Goal: Information Seeking & Learning: Learn about a topic

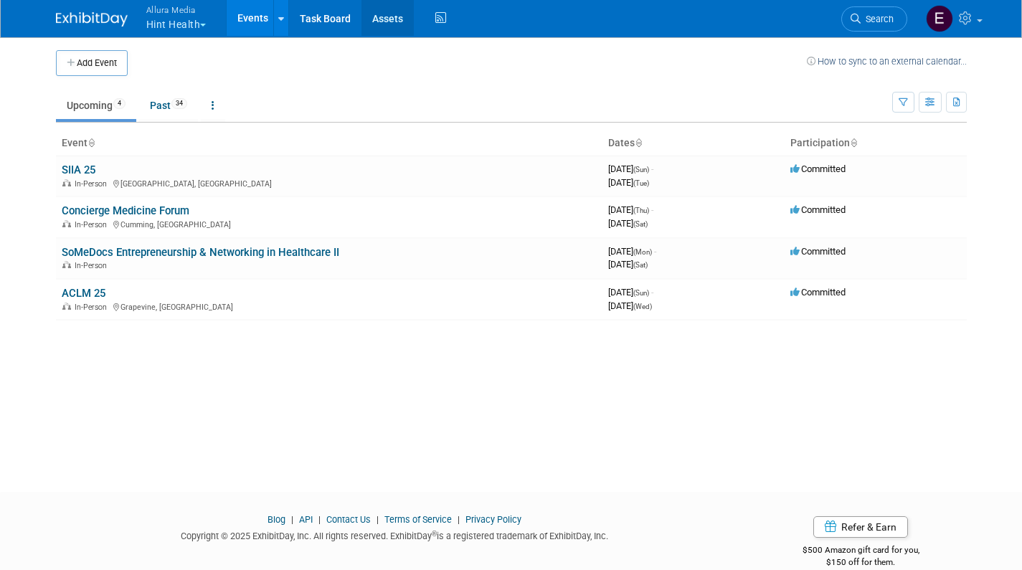
click at [388, 20] on link "Assets" at bounding box center [387, 18] width 52 height 36
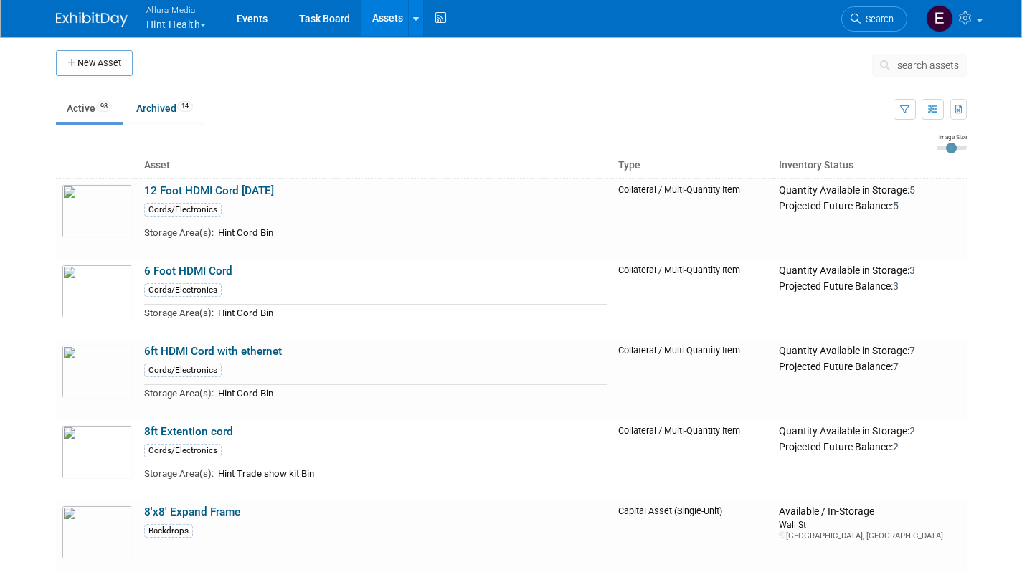
click at [914, 67] on span "search assets" at bounding box center [928, 65] width 62 height 11
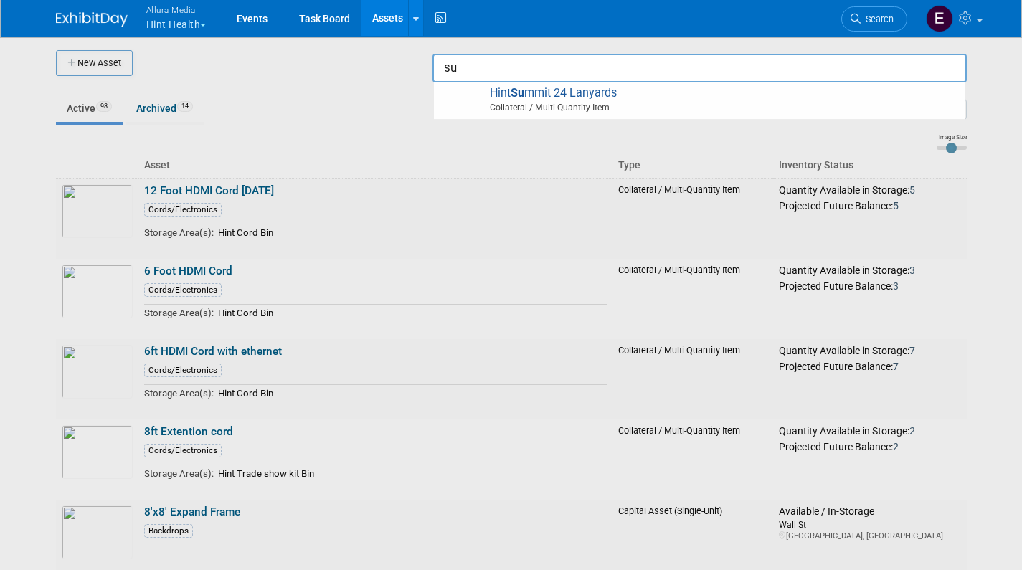
type input "sum"
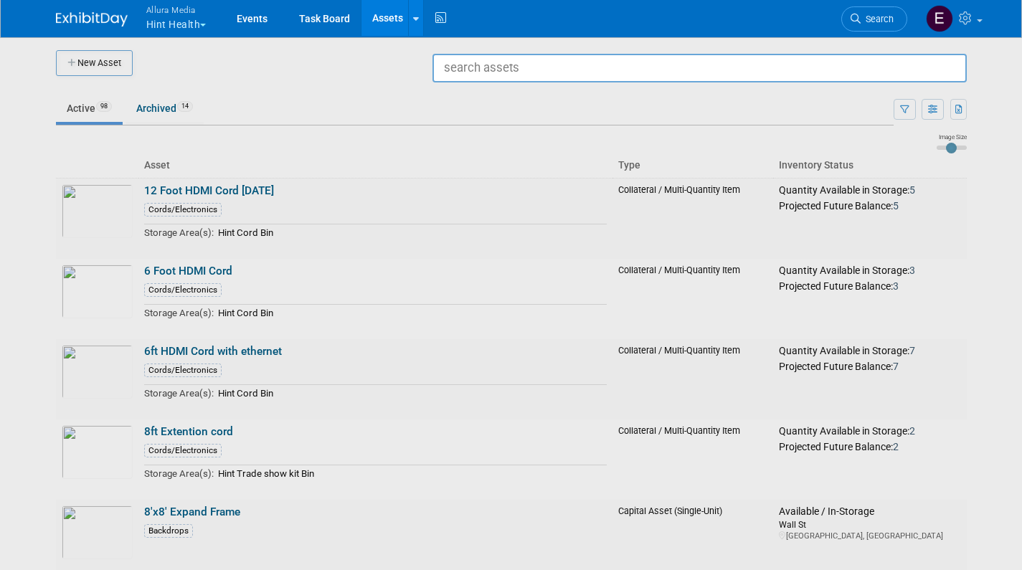
click at [511, 241] on div at bounding box center [511, 285] width 0 height 570
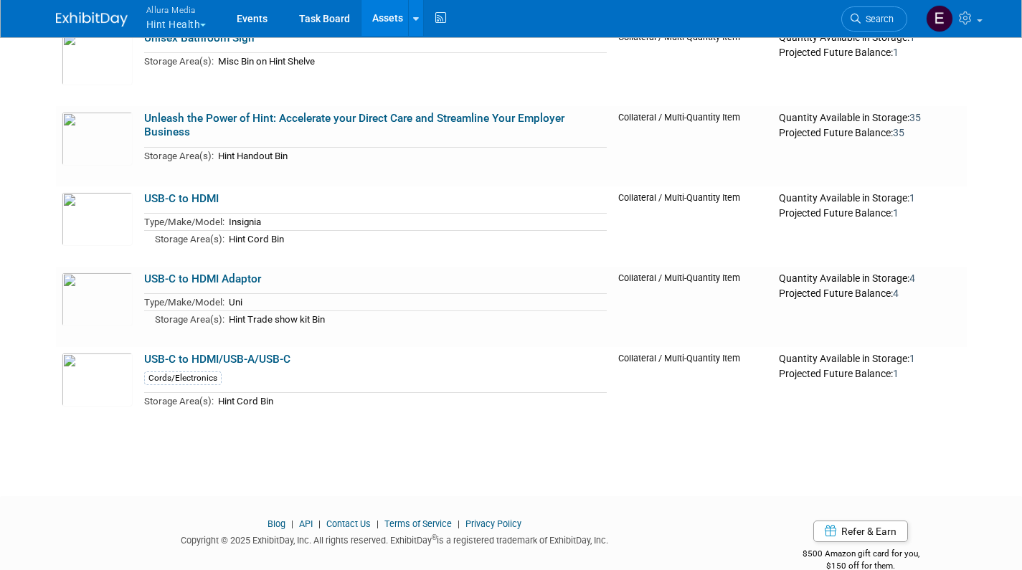
scroll to position [7619, 0]
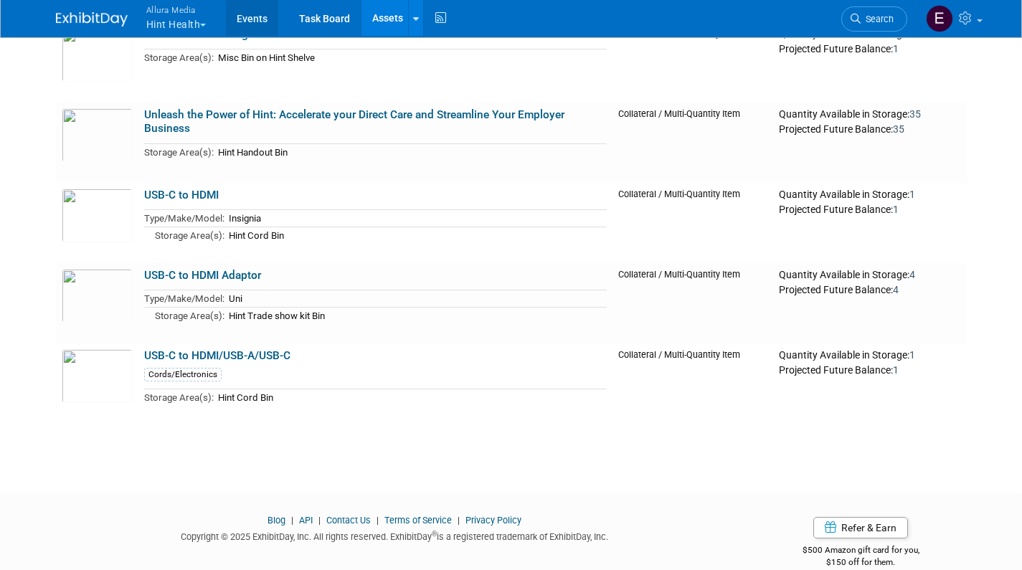
click at [244, 15] on link "Events" at bounding box center [252, 18] width 52 height 36
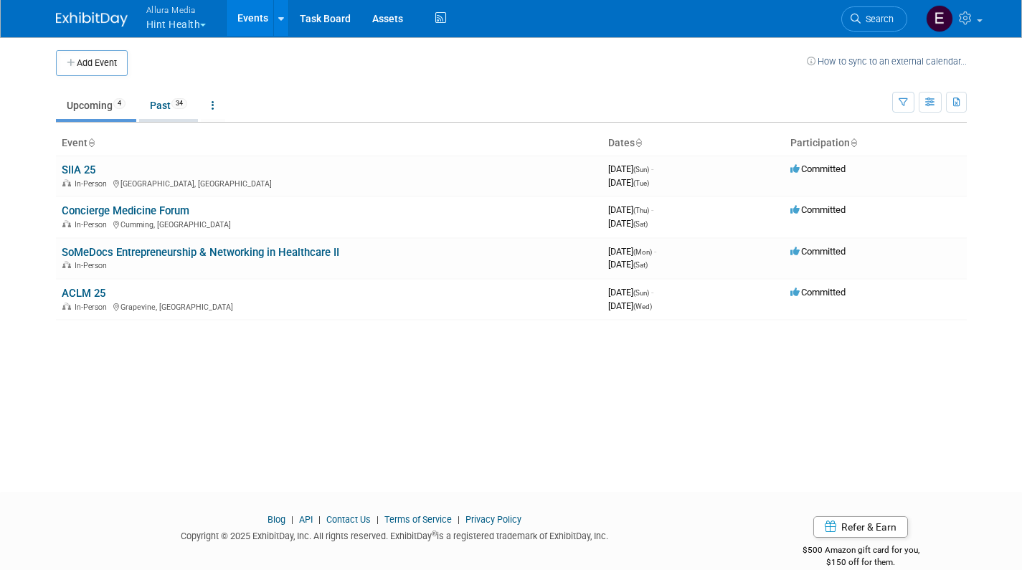
click at [161, 108] on link "Past 34" at bounding box center [168, 105] width 59 height 27
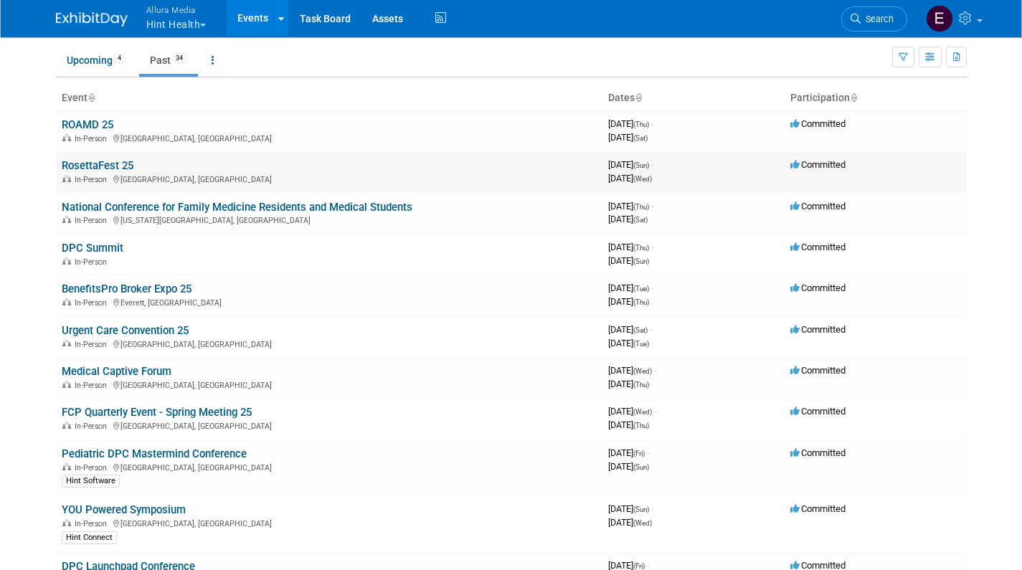
scroll to position [46, 0]
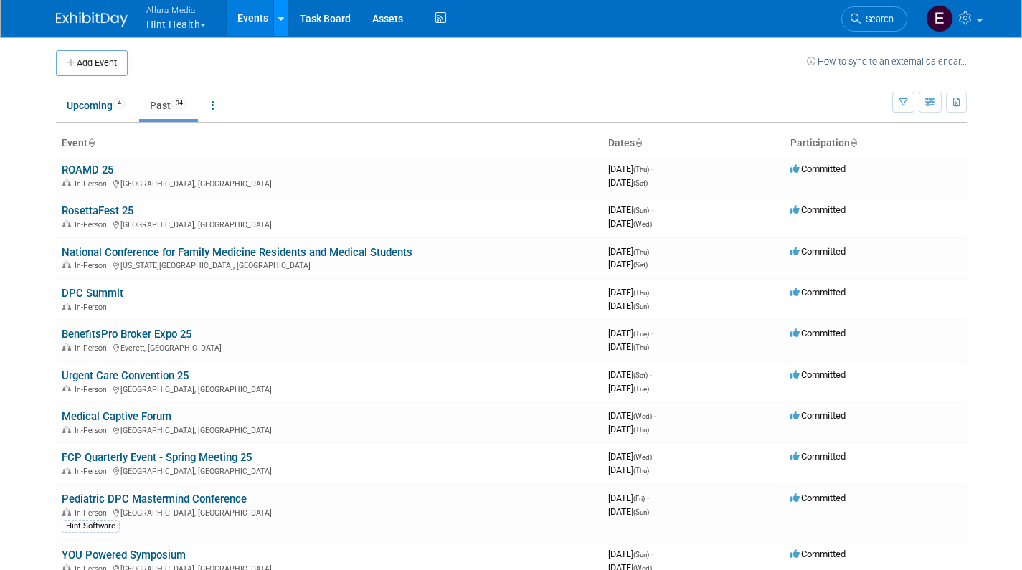
click at [284, 22] on icon at bounding box center [281, 18] width 6 height 9
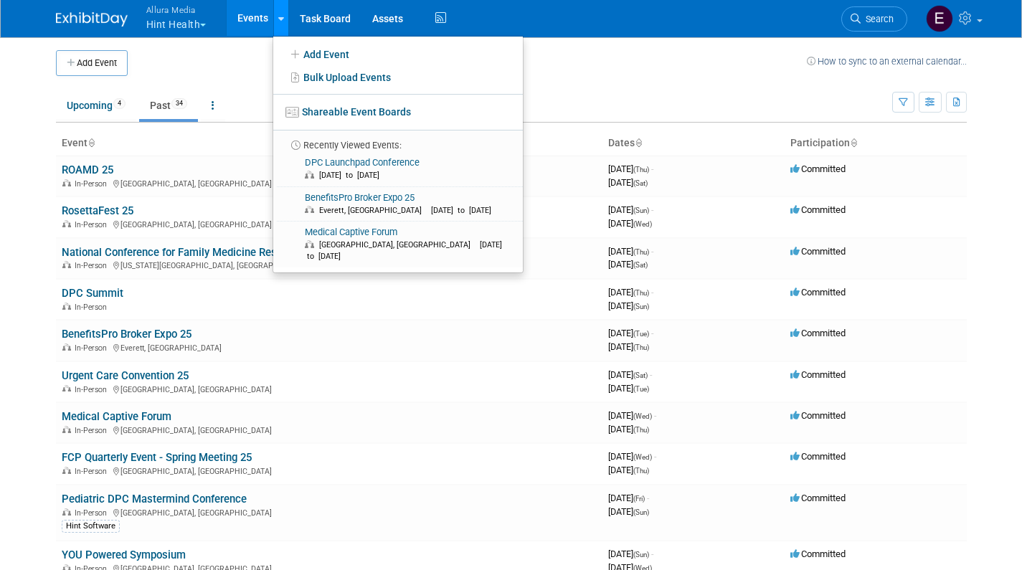
click at [284, 22] on icon at bounding box center [281, 18] width 6 height 9
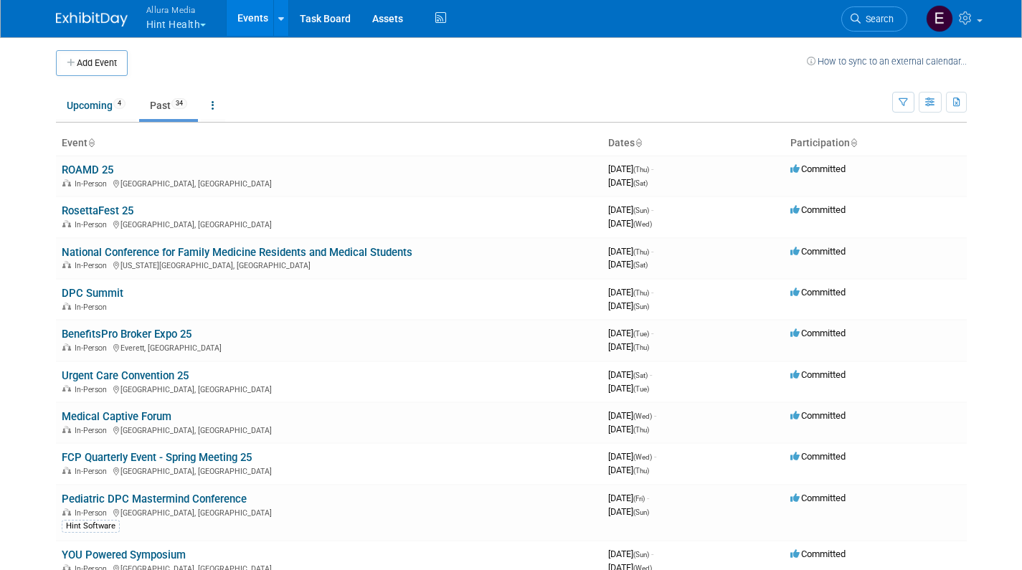
click at [200, 24] on button "Allura Media Hint Health" at bounding box center [185, 18] width 80 height 37
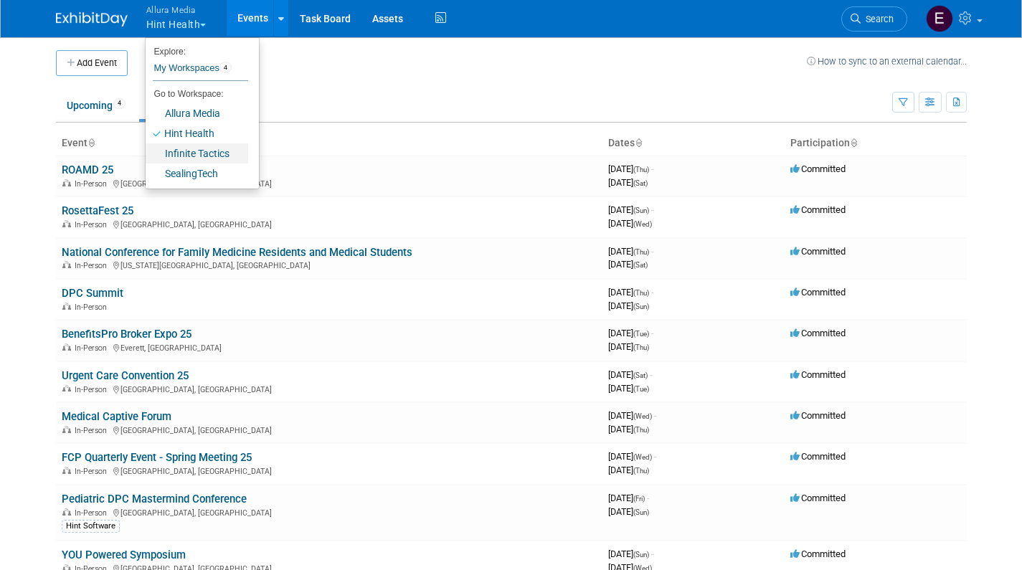
click at [194, 157] on link "Infinite Tactics" at bounding box center [197, 153] width 103 height 20
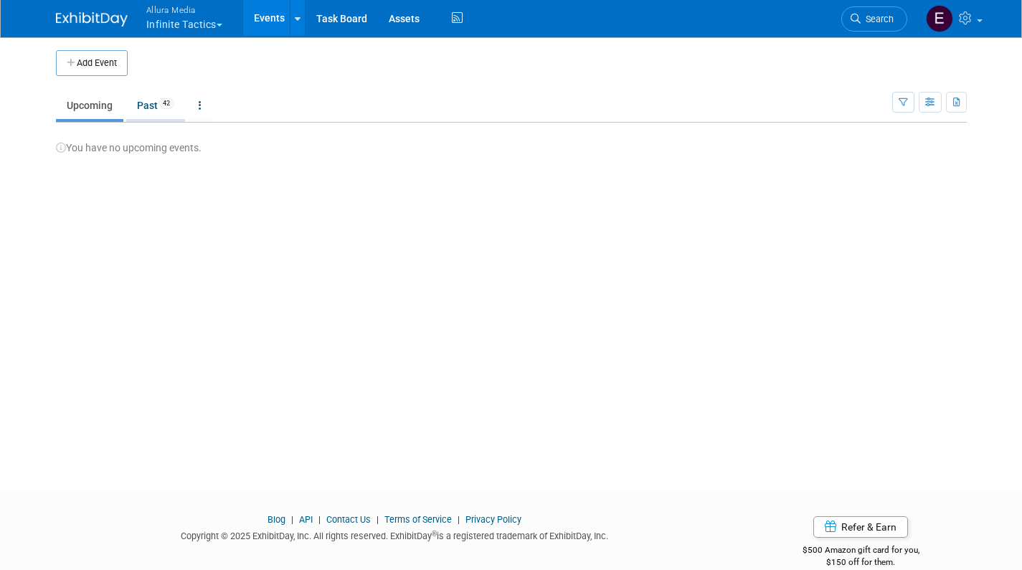
click at [141, 103] on link "Past 42" at bounding box center [155, 105] width 59 height 27
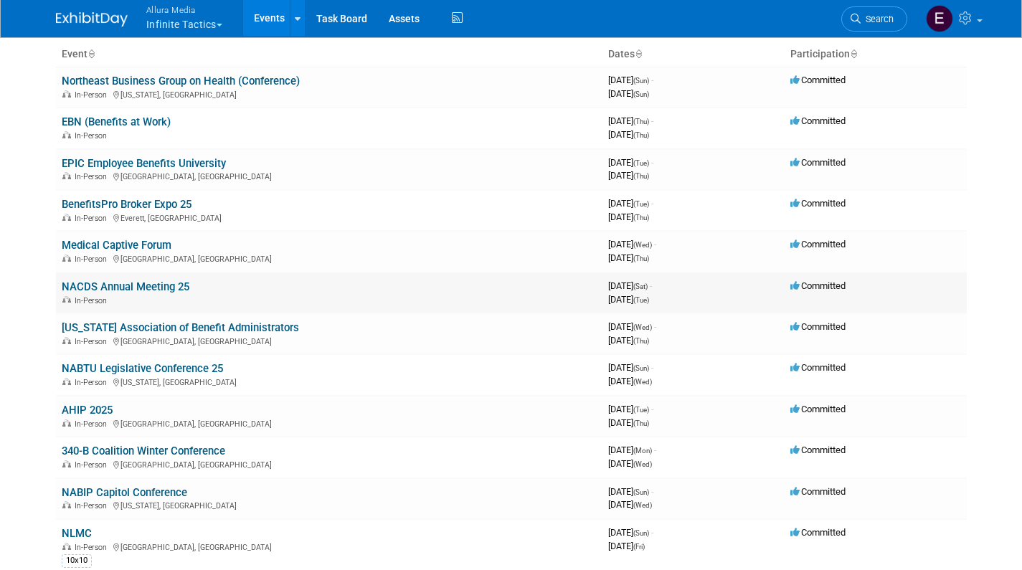
scroll to position [86, 0]
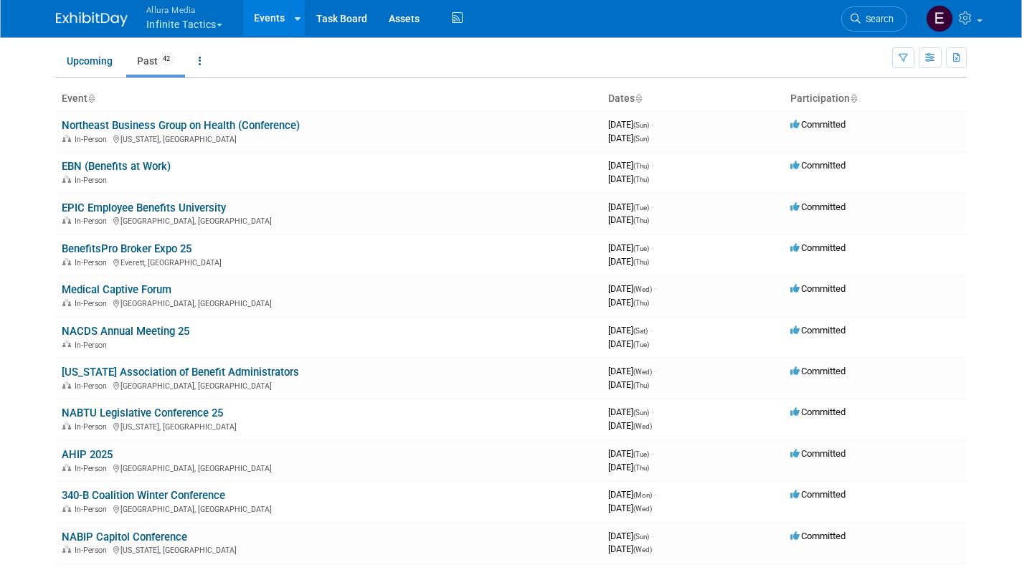
scroll to position [37, 0]
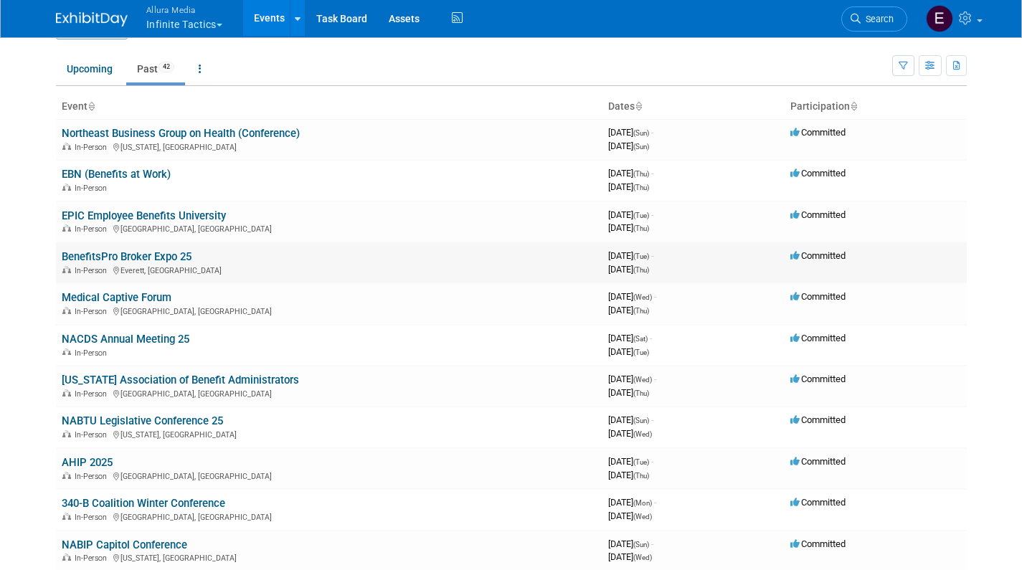
click at [176, 255] on link "BenefitsPro Broker Expo 25" at bounding box center [127, 256] width 130 height 13
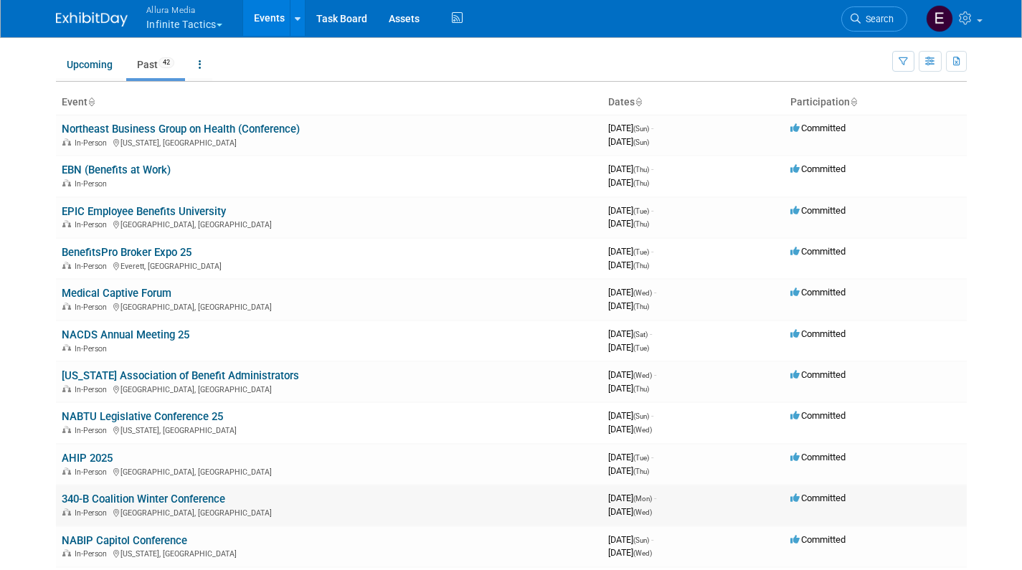
click at [167, 493] on link "340-B Coalition Winter Conference" at bounding box center [144, 499] width 164 height 13
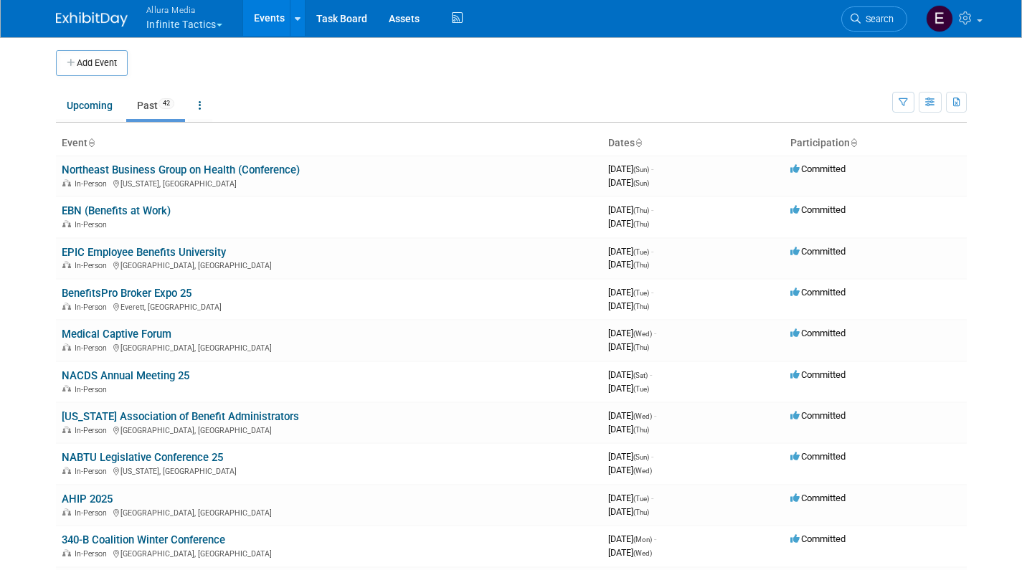
scroll to position [0, 0]
click at [128, 204] on link "EBN (Benefits at Work)" at bounding box center [116, 210] width 109 height 13
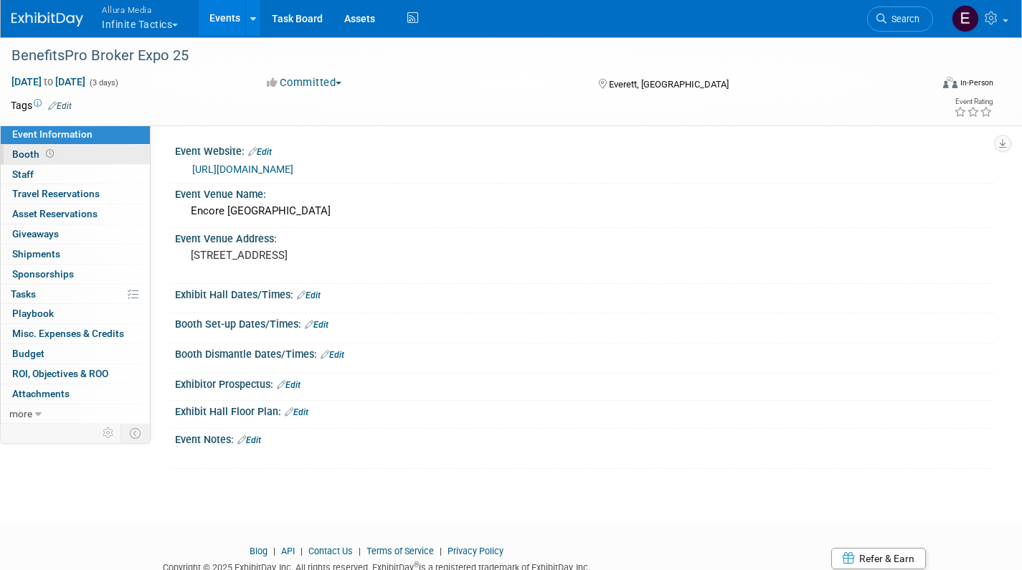
click at [85, 146] on link "Booth" at bounding box center [75, 154] width 149 height 19
click at [60, 154] on link "Booth" at bounding box center [75, 154] width 149 height 19
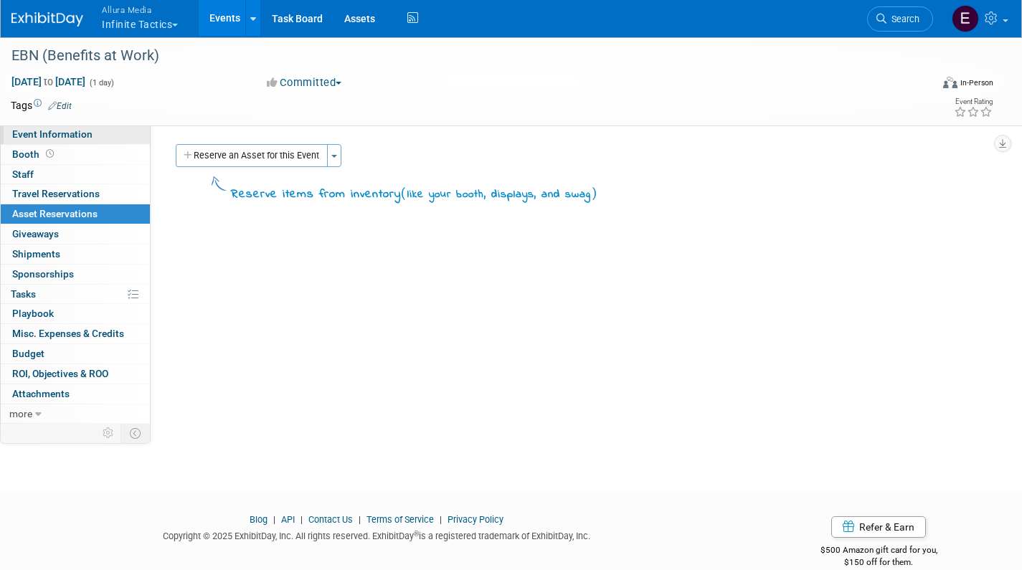
click at [110, 136] on link "Event Information" at bounding box center [75, 134] width 149 height 19
